Goal: Task Accomplishment & Management: Use online tool/utility

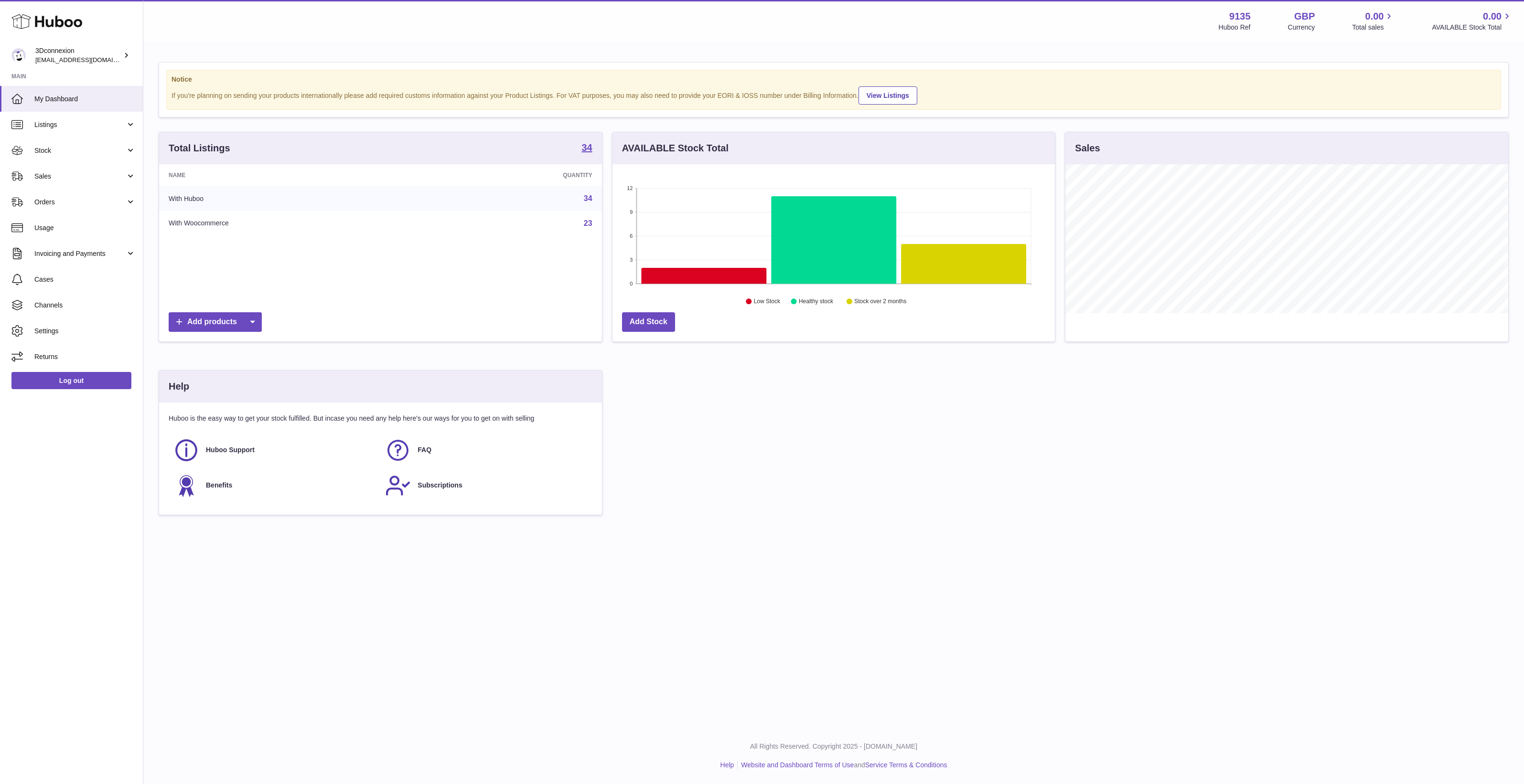
scroll to position [148, 443]
click at [70, 173] on span "Sales" at bounding box center [80, 176] width 91 height 9
click at [72, 206] on link "Sales" at bounding box center [71, 201] width 143 height 24
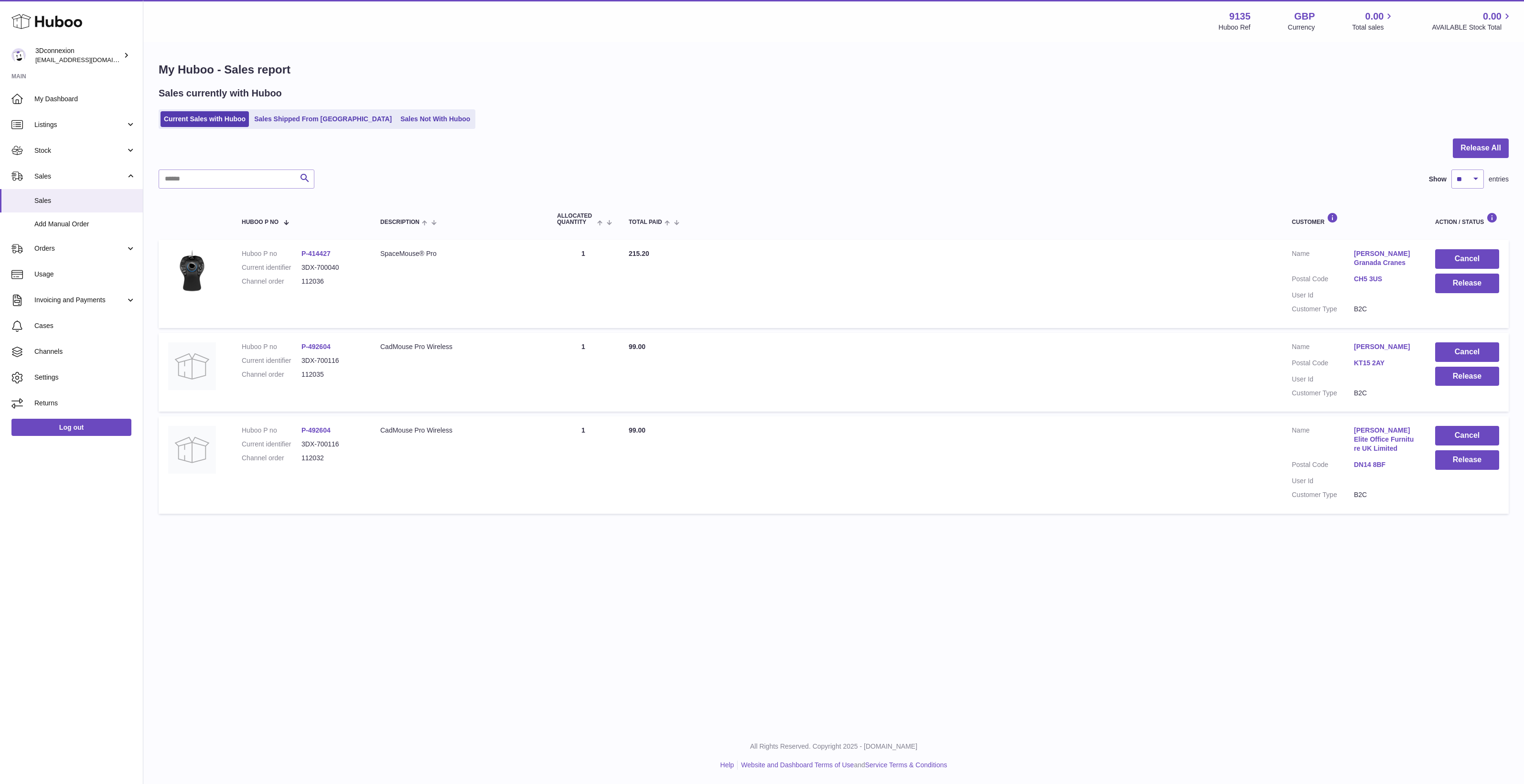
click at [995, 656] on div "Menu Huboo 9135 Huboo Ref GBP Currency 0.00 Total sales 0.00 AVAILABLE Stock To…" at bounding box center [834, 364] width 1381 height 728
click at [1458, 375] on button "Release" at bounding box center [1467, 376] width 64 height 20
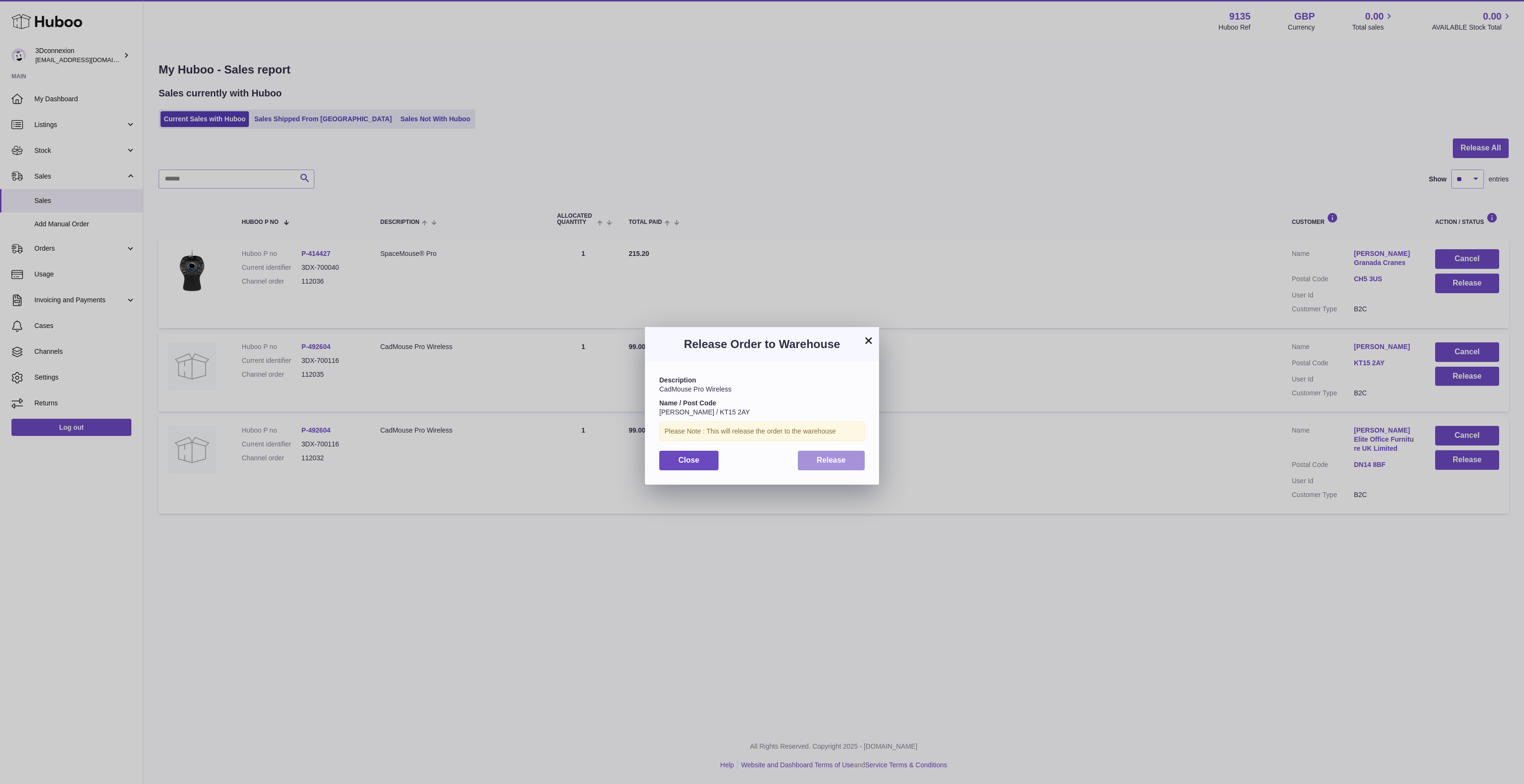
click at [822, 459] on span "Release" at bounding box center [831, 460] width 29 height 8
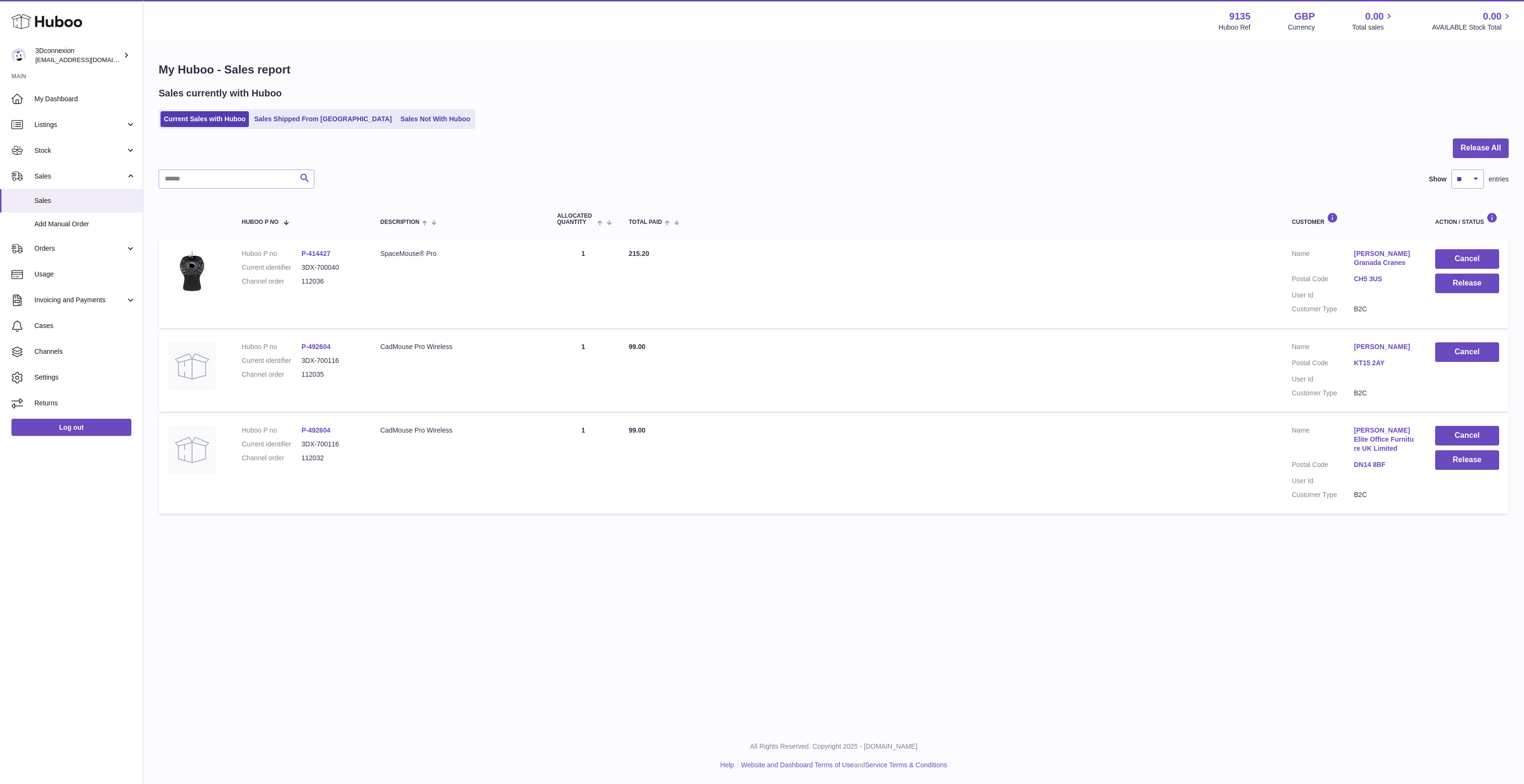
copy link "JAMES SOTHCOTT"
drag, startPoint x: 1416, startPoint y: 349, endPoint x: 1355, endPoint y: 349, distance: 61.0
click at [1355, 349] on td "Customer Name JAMES SOTHCOTT Postal Code KT15 2AY User Id Customer Type B2C" at bounding box center [1354, 372] width 143 height 79
